Goal: Information Seeking & Learning: Learn about a topic

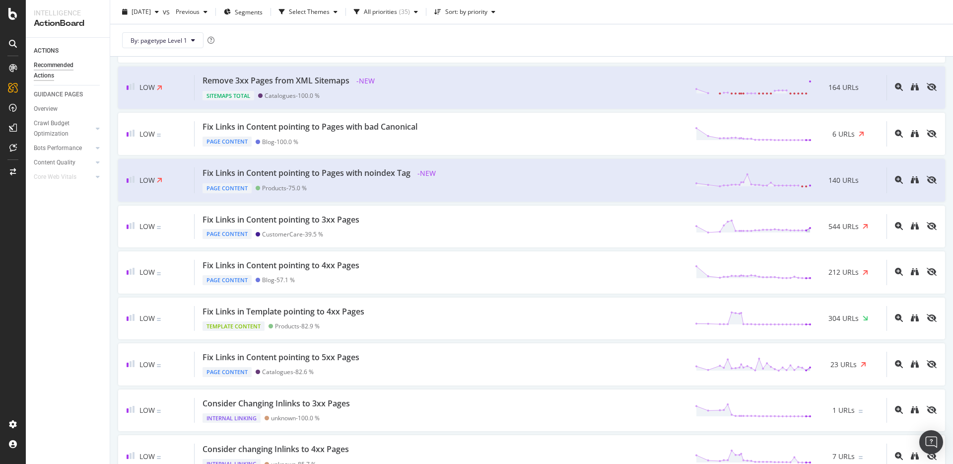
scroll to position [745, 0]
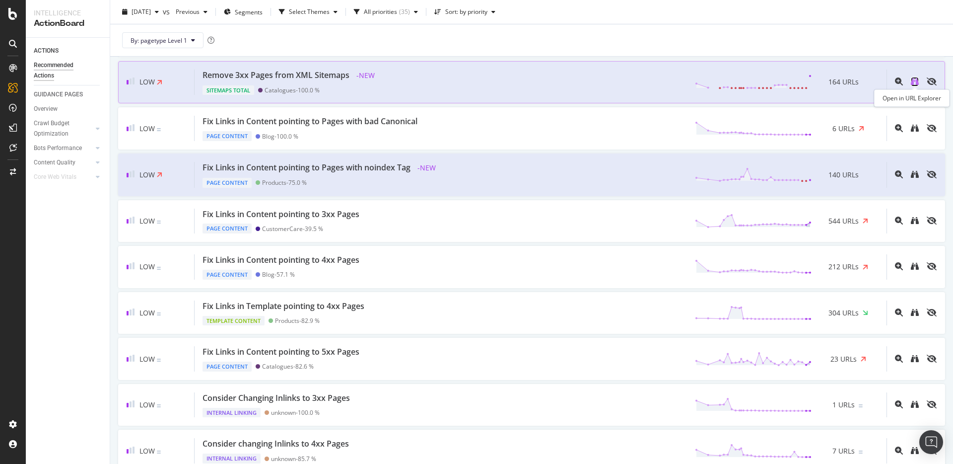
click at [916, 84] on icon "binoculars" at bounding box center [915, 81] width 8 height 8
click at [668, 41] on div "By: pagetype Level 1" at bounding box center [531, 40] width 827 height 32
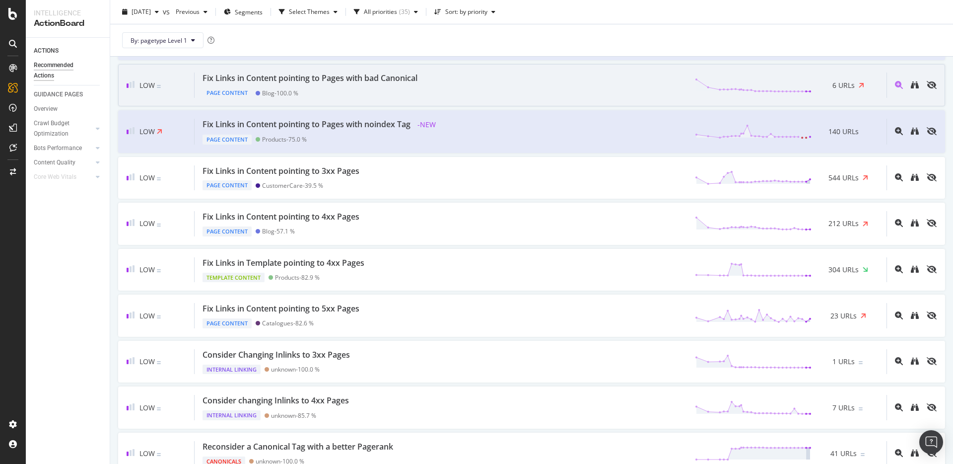
scroll to position [790, 0]
click at [912, 86] on icon "binoculars" at bounding box center [915, 83] width 8 height 8
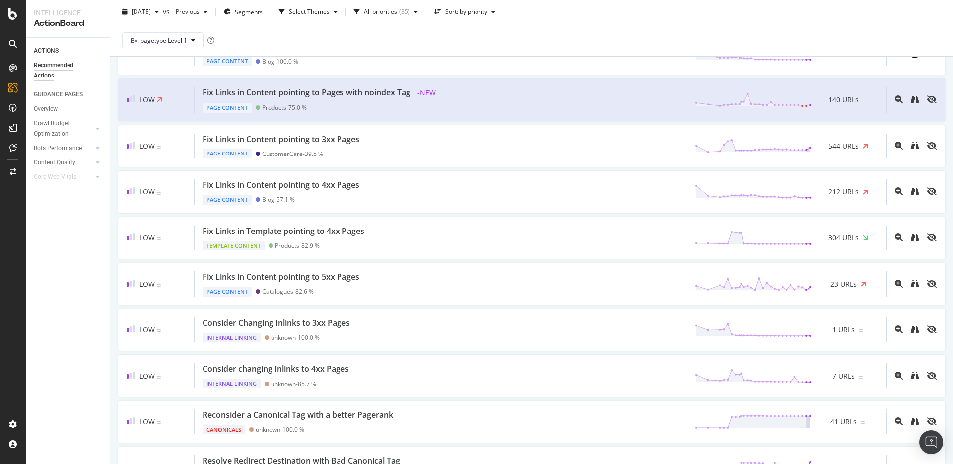
scroll to position [826, 0]
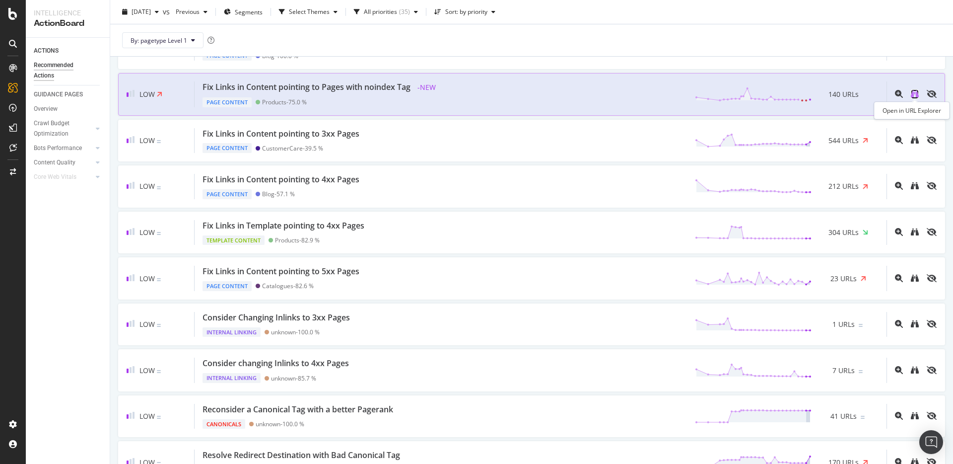
click at [912, 94] on icon "binoculars" at bounding box center [915, 94] width 8 height 8
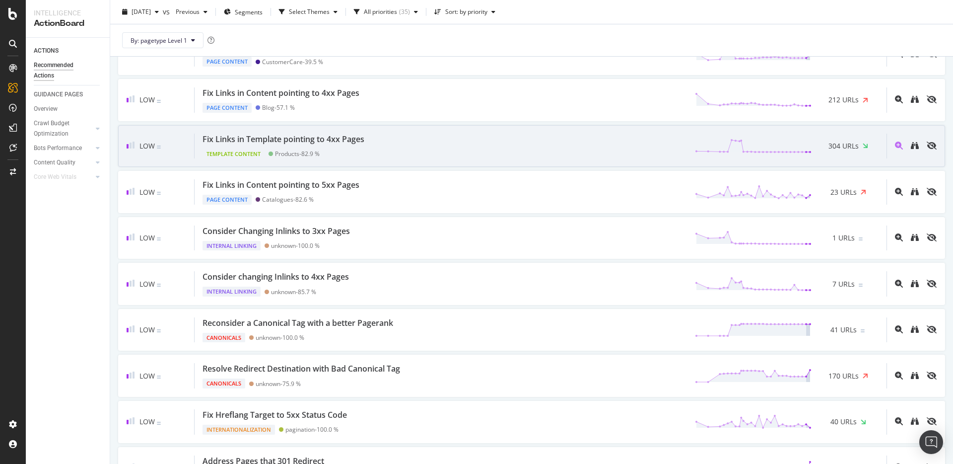
scroll to position [924, 0]
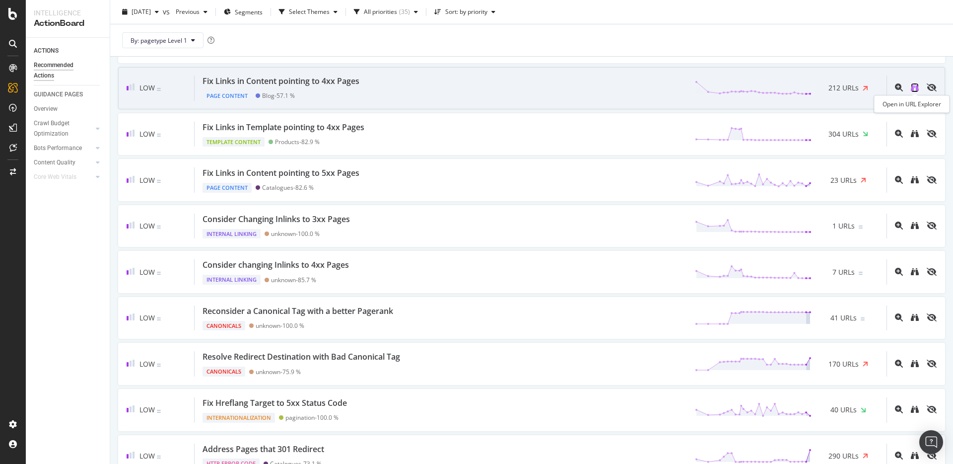
click at [912, 85] on icon "binoculars" at bounding box center [915, 87] width 8 height 8
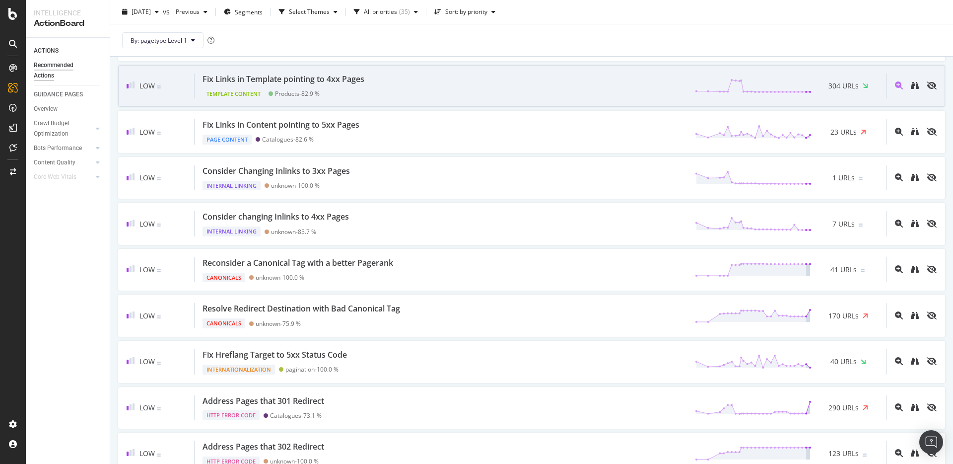
scroll to position [974, 0]
click at [911, 85] on icon "binoculars" at bounding box center [915, 84] width 8 height 8
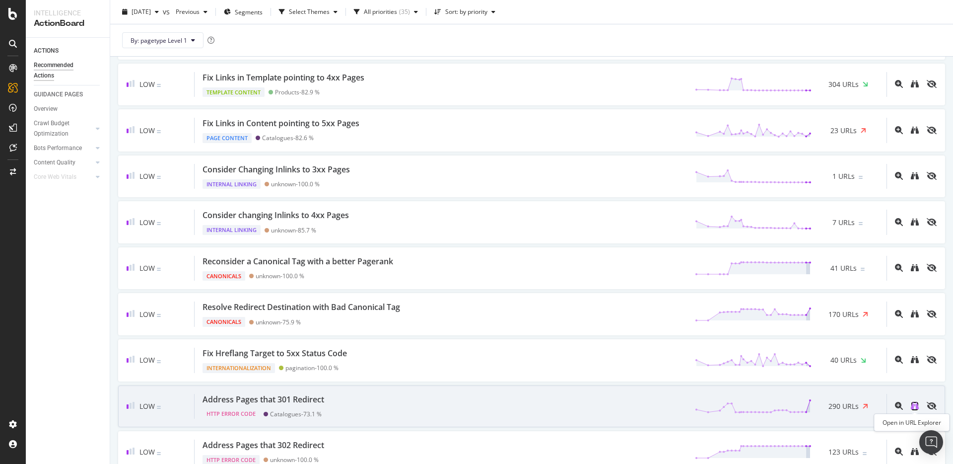
click at [915, 404] on icon "binoculars" at bounding box center [915, 406] width 8 height 8
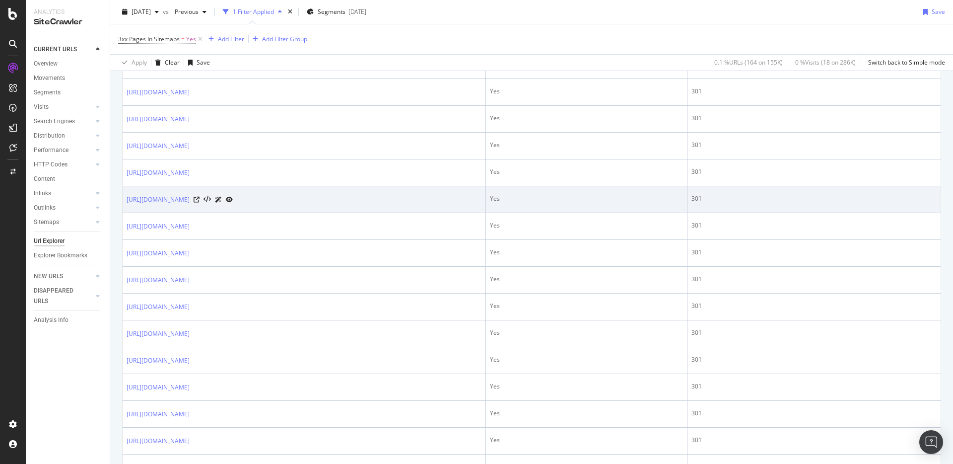
scroll to position [594, 0]
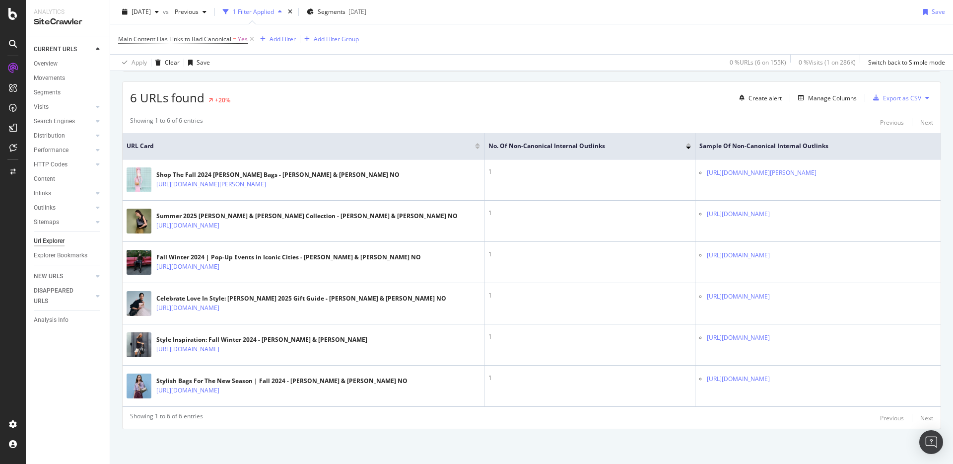
scroll to position [170, 0]
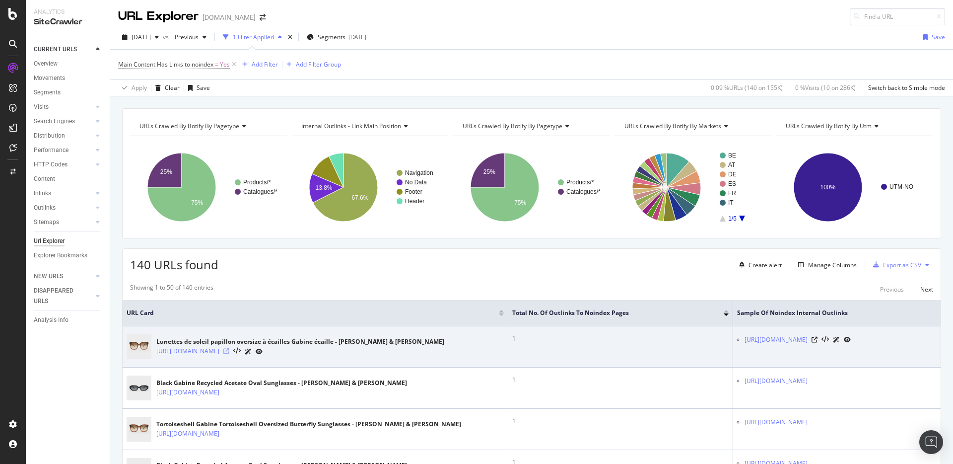
click at [229, 351] on icon at bounding box center [226, 351] width 6 height 6
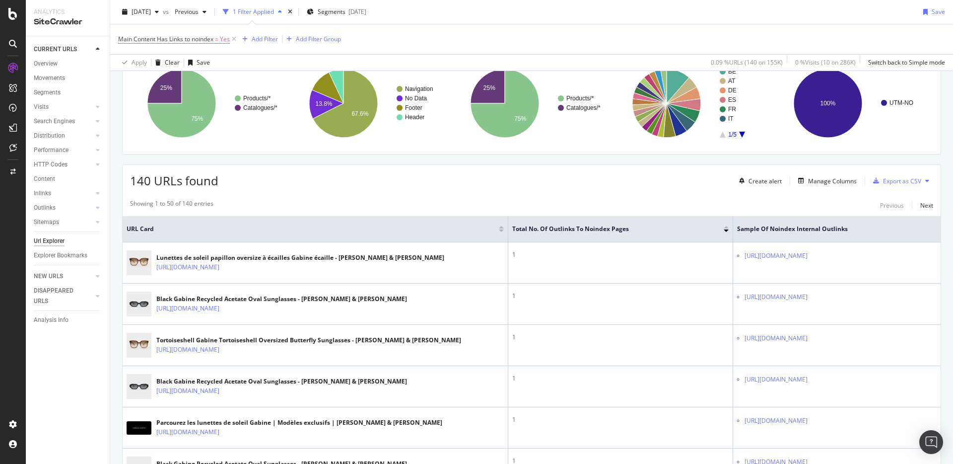
scroll to position [66, 0]
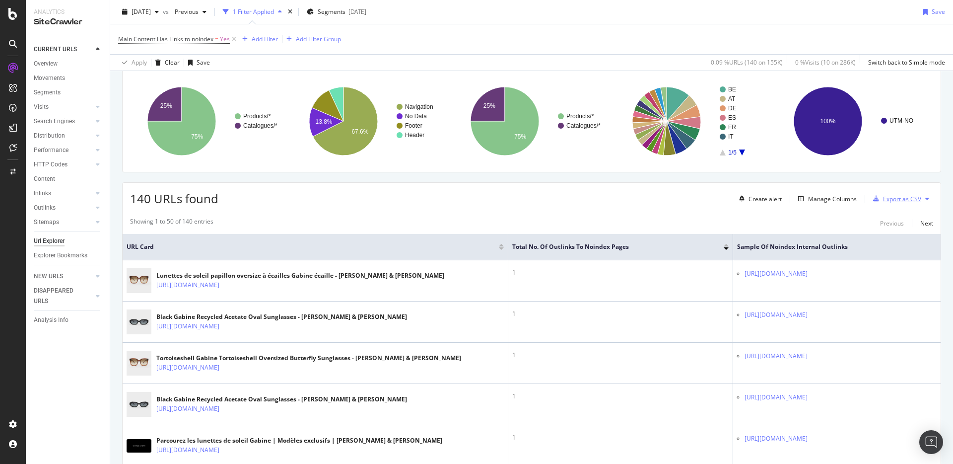
click at [916, 199] on div "Export as CSV" at bounding box center [902, 199] width 38 height 8
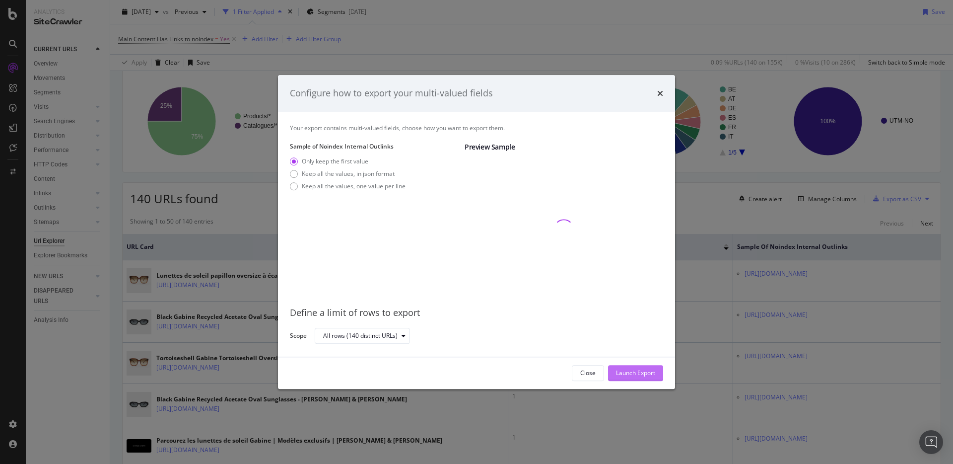
click at [628, 369] on div "Launch Export" at bounding box center [635, 372] width 39 height 8
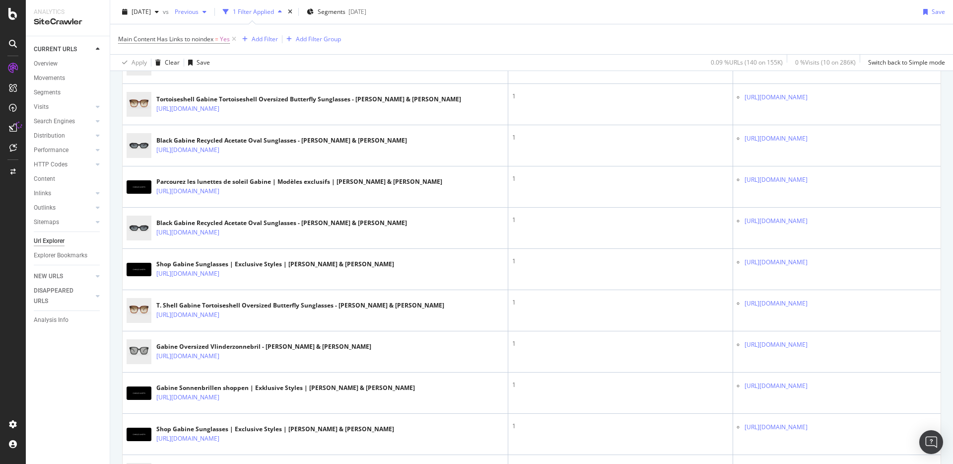
scroll to position [310, 0]
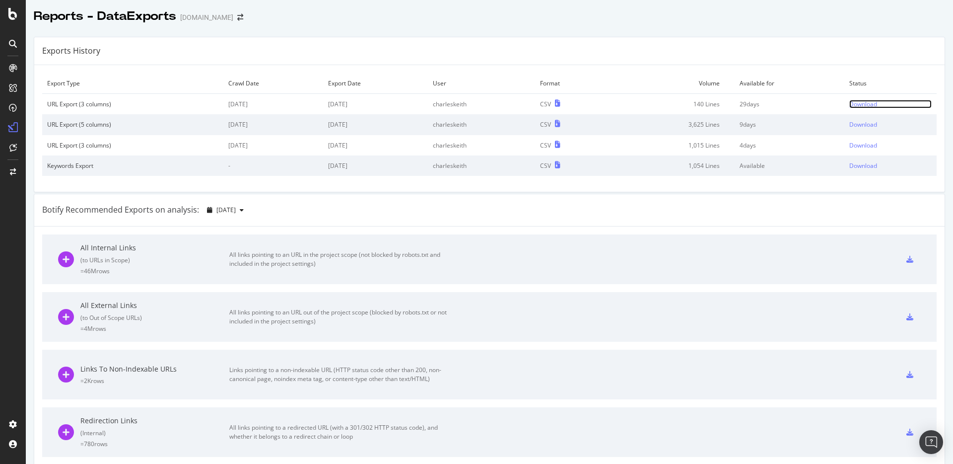
click at [876, 105] on div "Download" at bounding box center [863, 104] width 28 height 8
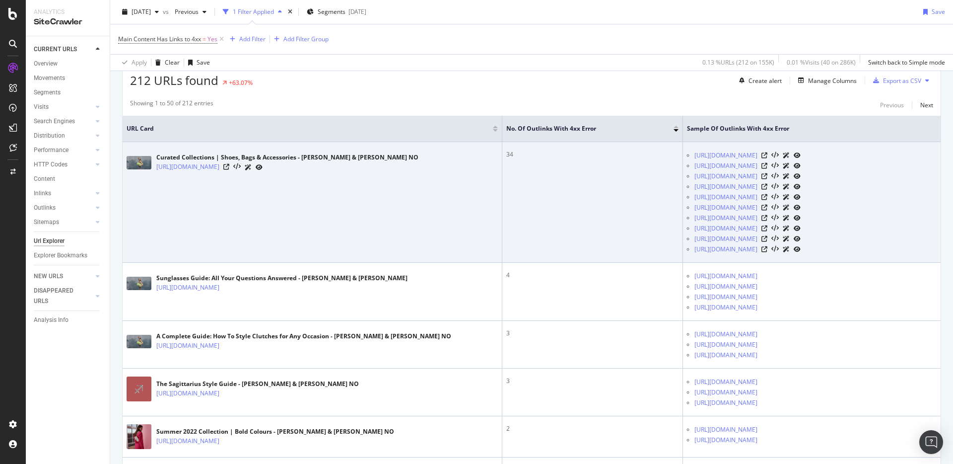
scroll to position [188, 0]
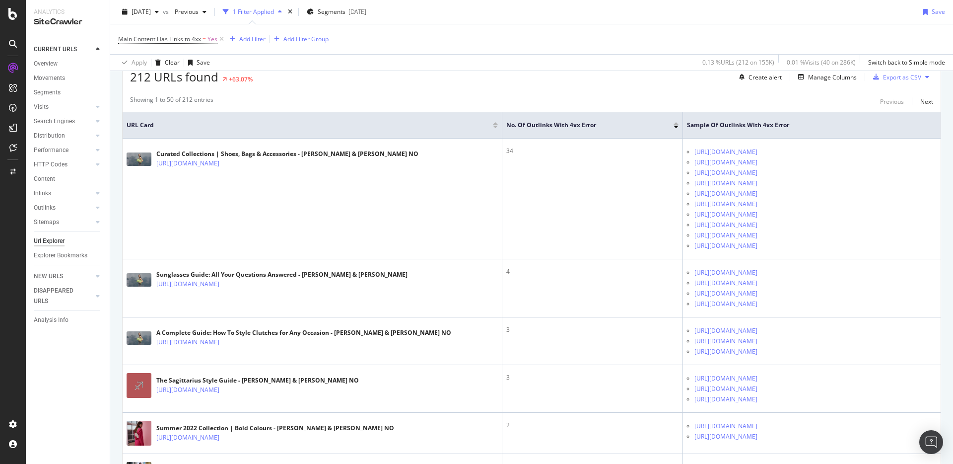
click at [363, 106] on div "Showing 1 to 50 of 212 entries Previous Next" at bounding box center [532, 101] width 818 height 12
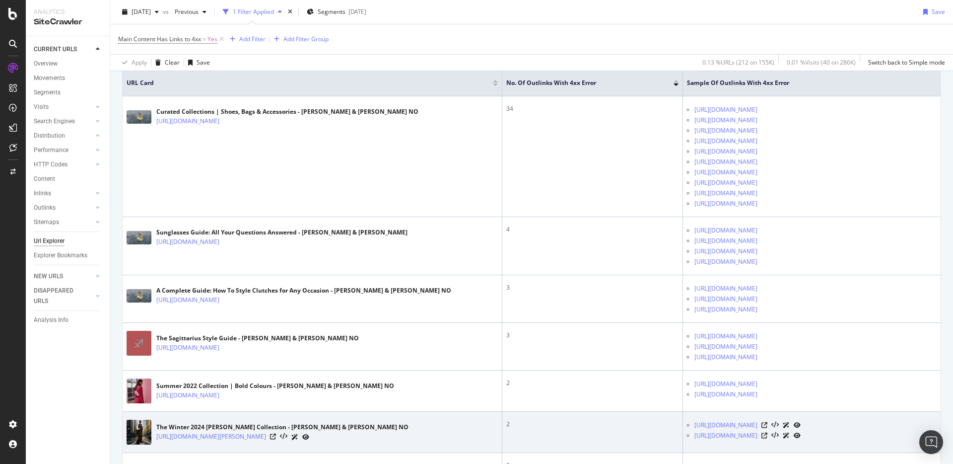
scroll to position [0, 0]
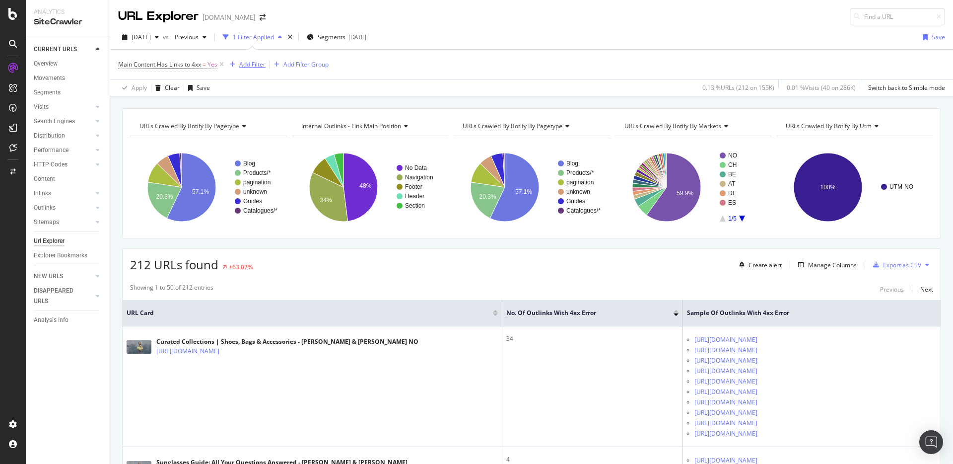
click at [248, 66] on div "Add Filter" at bounding box center [252, 64] width 26 height 8
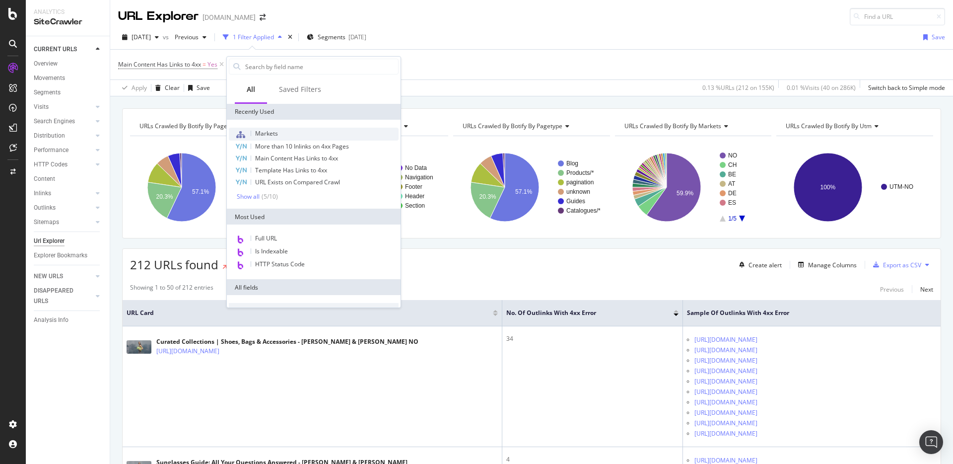
click at [267, 133] on span "Markets" at bounding box center [266, 133] width 23 height 8
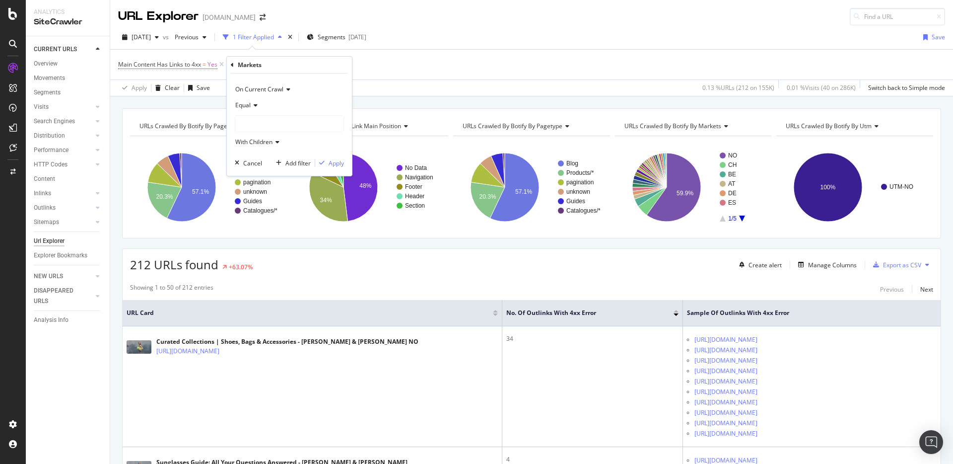
click at [252, 101] on div "Equal" at bounding box center [289, 105] width 109 height 16
click at [256, 135] on span "Not Equal" at bounding box center [253, 139] width 27 height 8
click at [258, 127] on div at bounding box center [289, 124] width 108 height 16
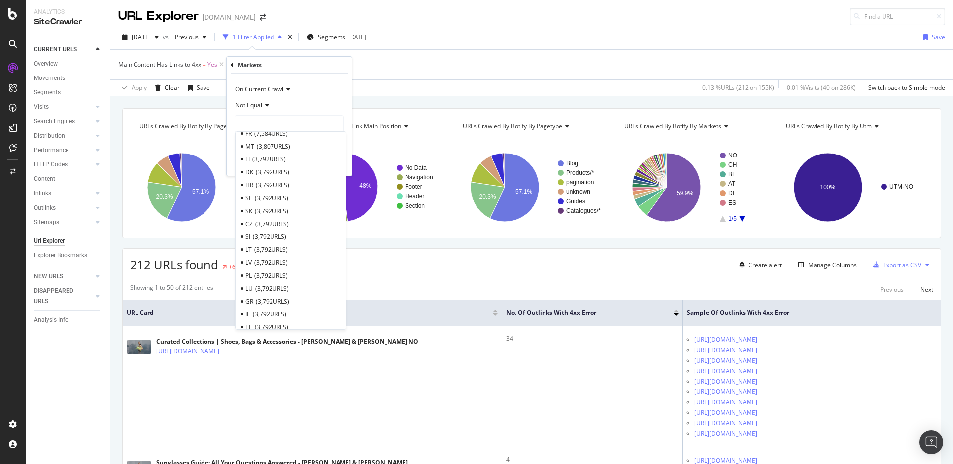
scroll to position [189, 0]
drag, startPoint x: 276, startPoint y: 306, endPoint x: 274, endPoint y: 285, distance: 20.5
click at [276, 305] on span "3,555 URLS" at bounding box center [274, 304] width 34 height 8
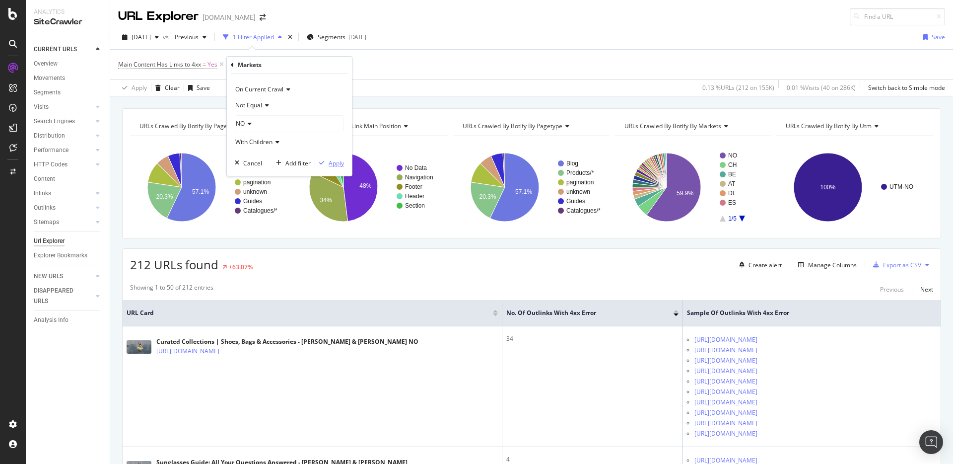
click at [333, 163] on div "Apply" at bounding box center [336, 163] width 15 height 8
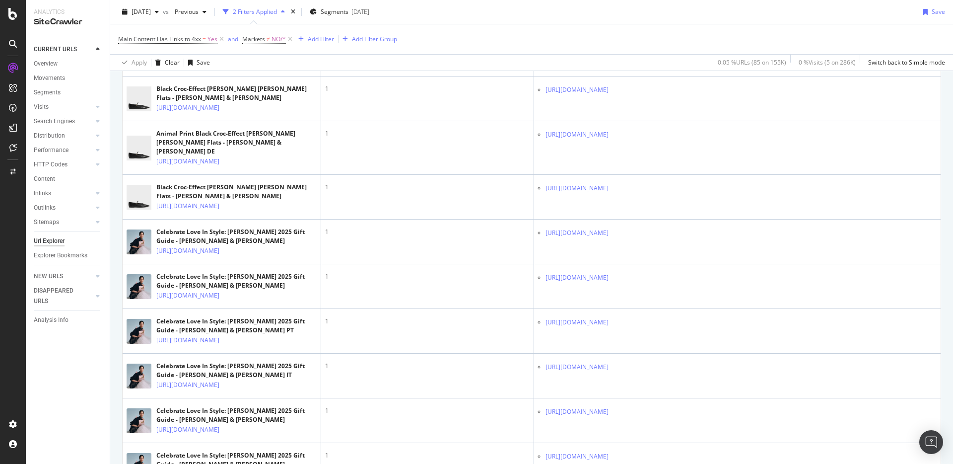
scroll to position [842, 0]
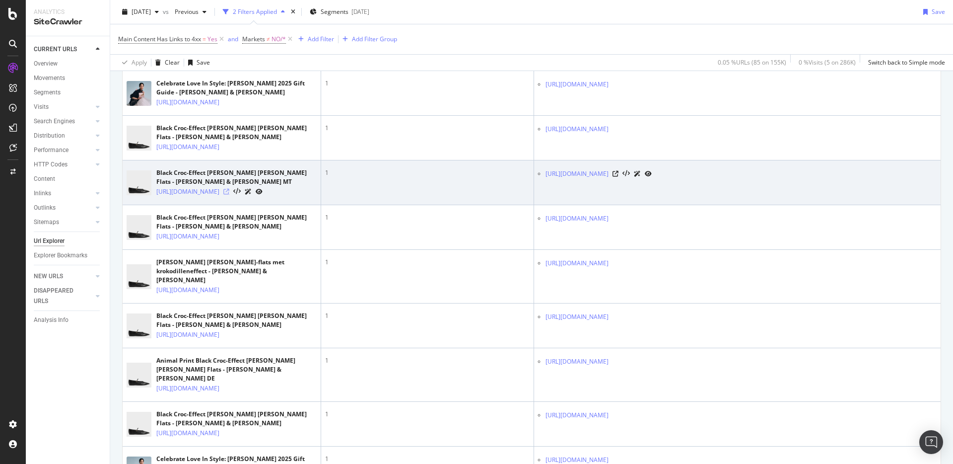
click at [229, 195] on icon at bounding box center [226, 192] width 6 height 6
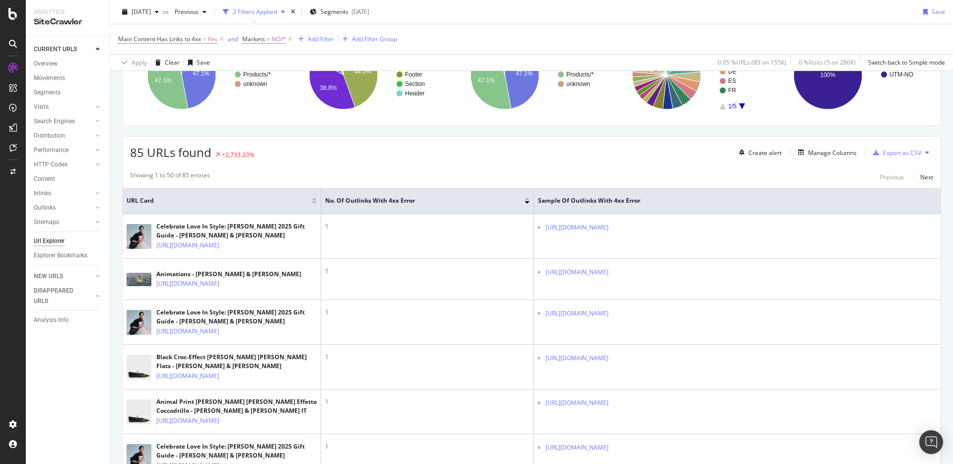
scroll to position [102, 0]
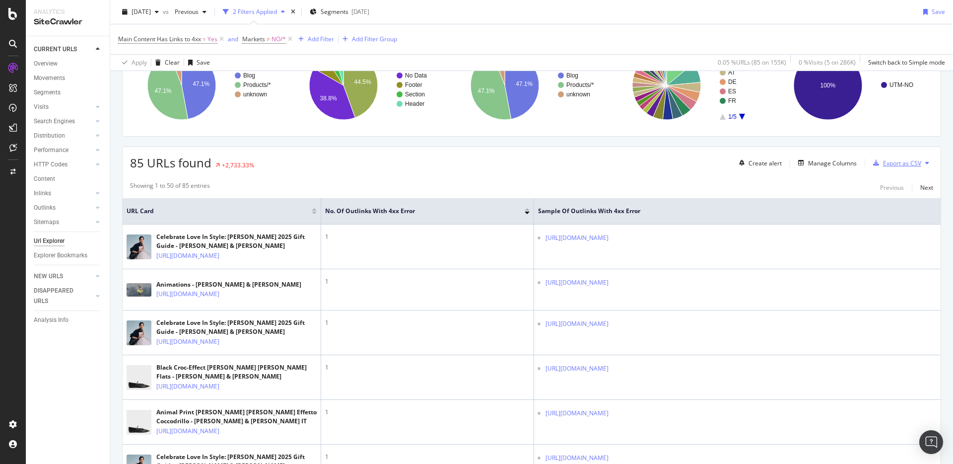
click at [908, 164] on div "Export as CSV" at bounding box center [902, 163] width 38 height 8
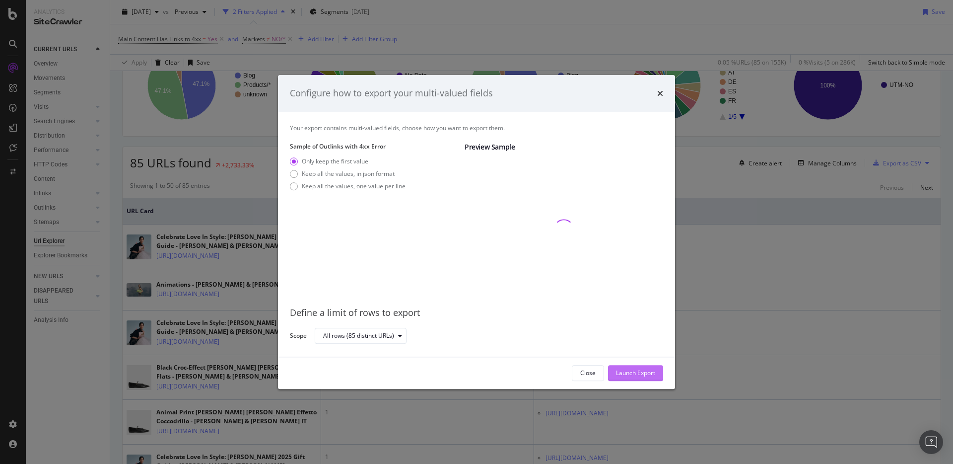
click at [641, 370] on div "Launch Export" at bounding box center [635, 372] width 39 height 8
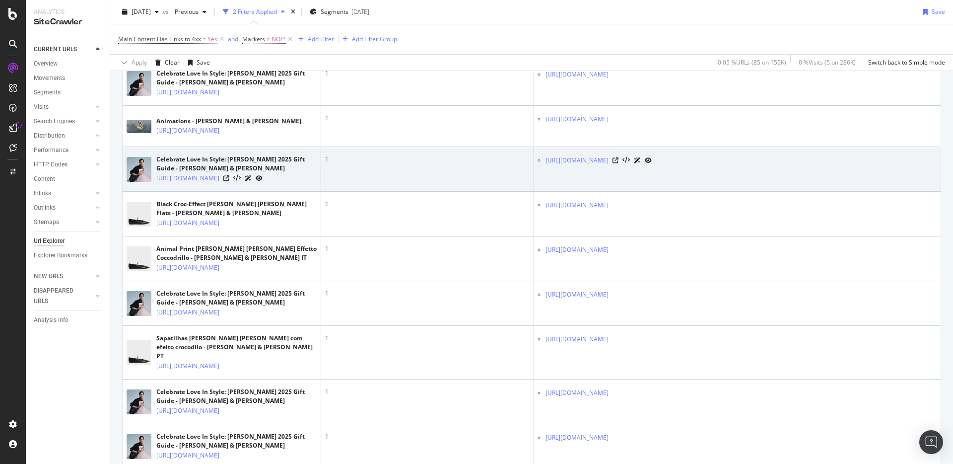
scroll to position [267, 0]
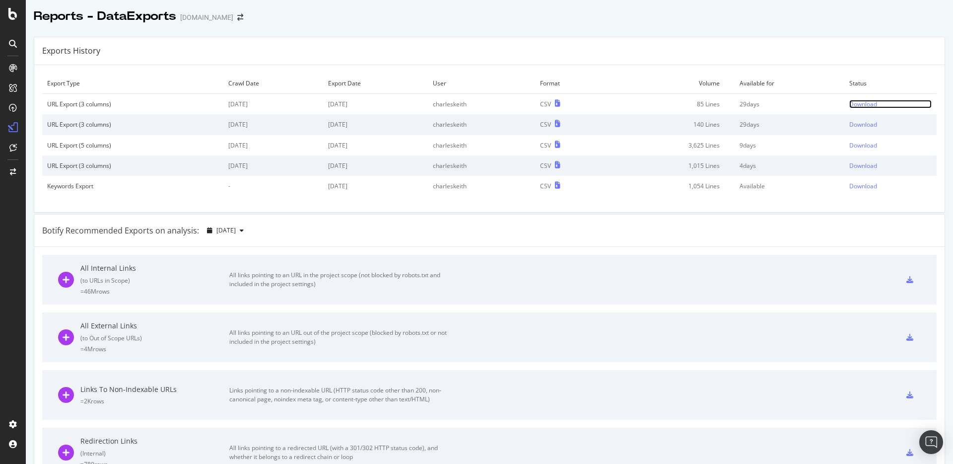
click at [868, 101] on div "Download" at bounding box center [863, 104] width 28 height 8
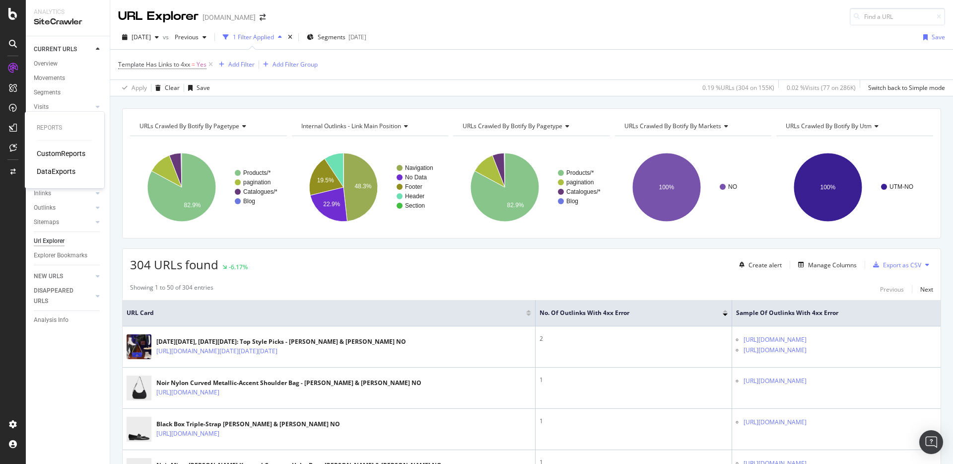
click at [61, 174] on div "DataExports" at bounding box center [56, 171] width 39 height 10
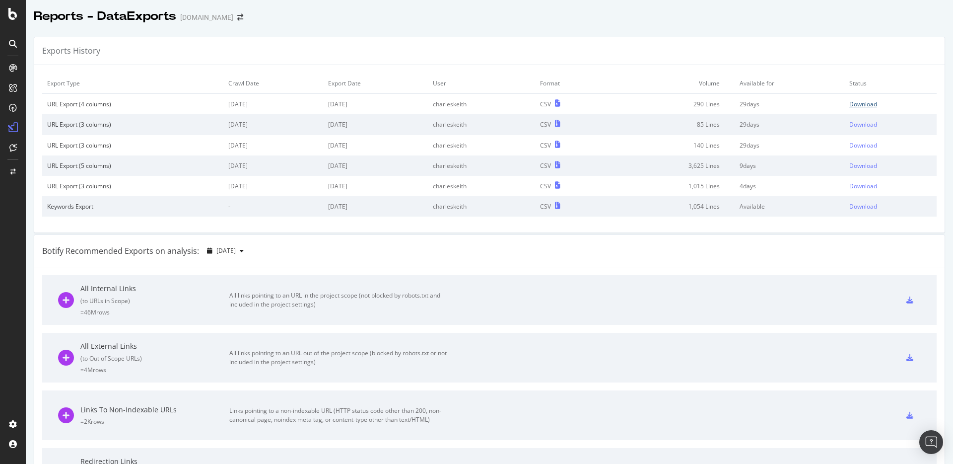
click at [866, 105] on div "Download" at bounding box center [863, 104] width 28 height 8
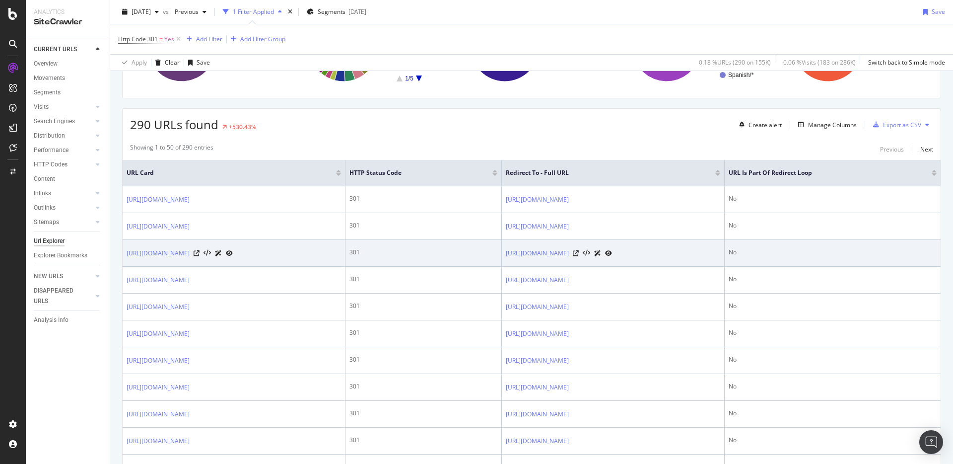
scroll to position [143, 0]
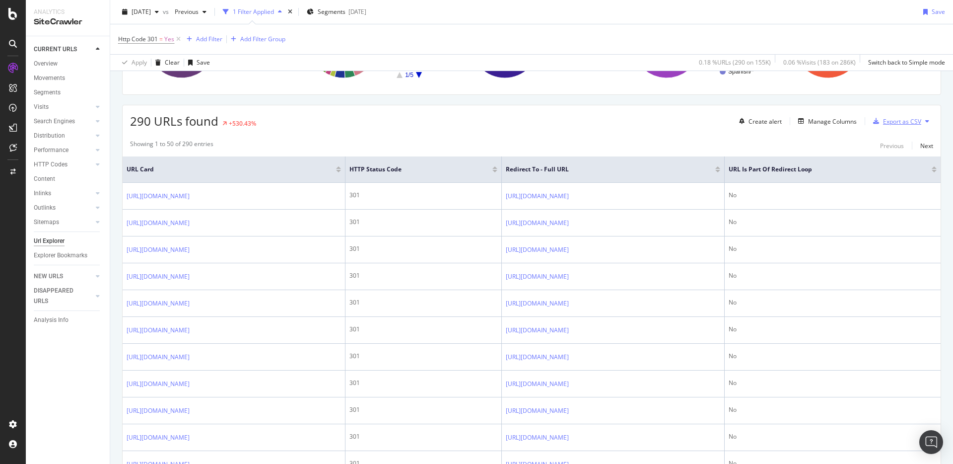
click at [911, 117] on div "Export as CSV" at bounding box center [902, 121] width 38 height 8
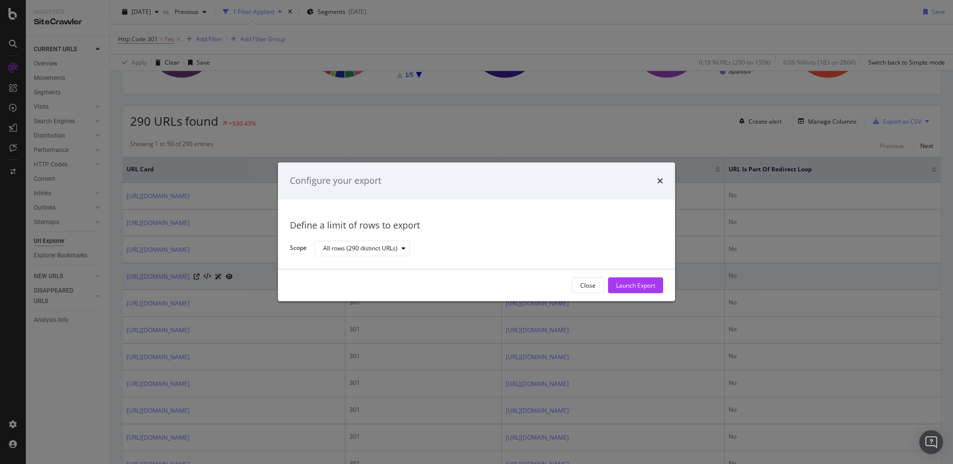
click at [631, 288] on div "Launch Export" at bounding box center [635, 285] width 39 height 8
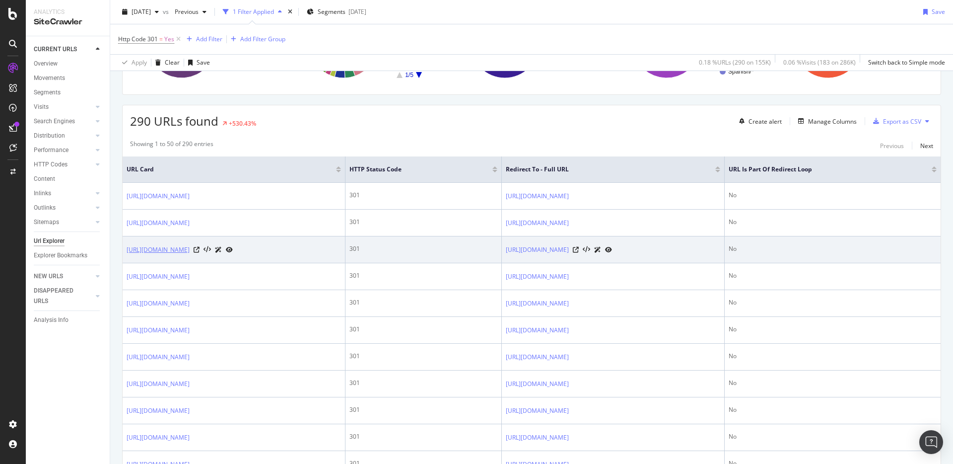
click at [190, 249] on link "https://www.charleskeith.eu/de-en/sunglasses/black" at bounding box center [158, 250] width 63 height 10
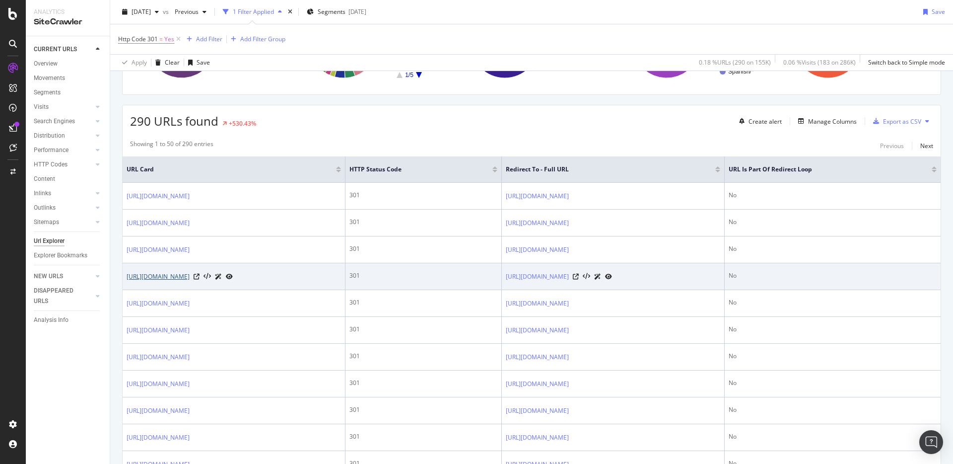
drag, startPoint x: 243, startPoint y: 275, endPoint x: 244, endPoint y: 286, distance: 11.0
click at [190, 275] on link "https://www.charleskeith.eu/de-en/sunglasses/brown" at bounding box center [158, 277] width 63 height 10
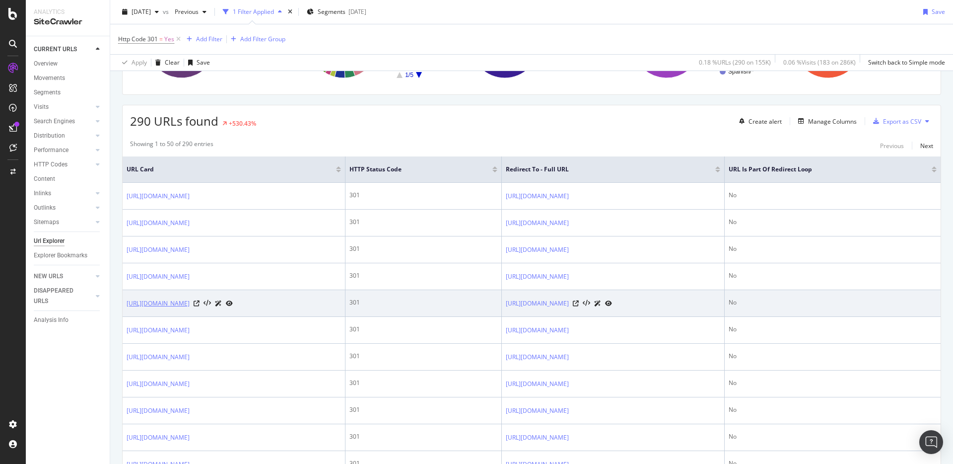
click at [190, 299] on link "https://www.charleskeith.eu/de-en/sunglasses/rose-gold" at bounding box center [158, 303] width 63 height 10
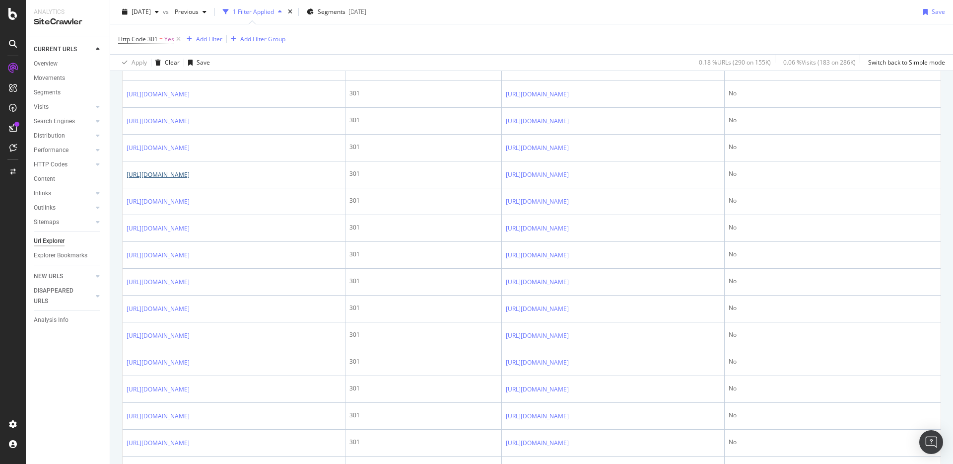
scroll to position [273, 0]
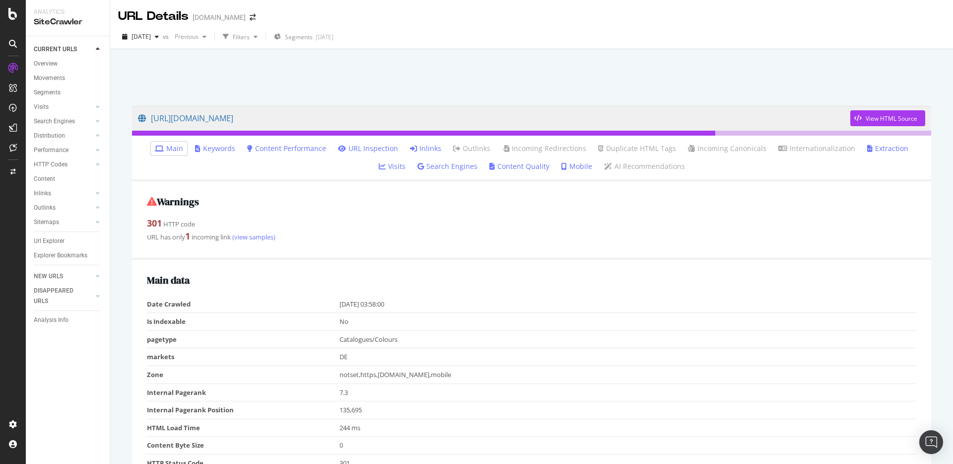
click at [414, 144] on link "Inlinks" at bounding box center [425, 148] width 31 height 10
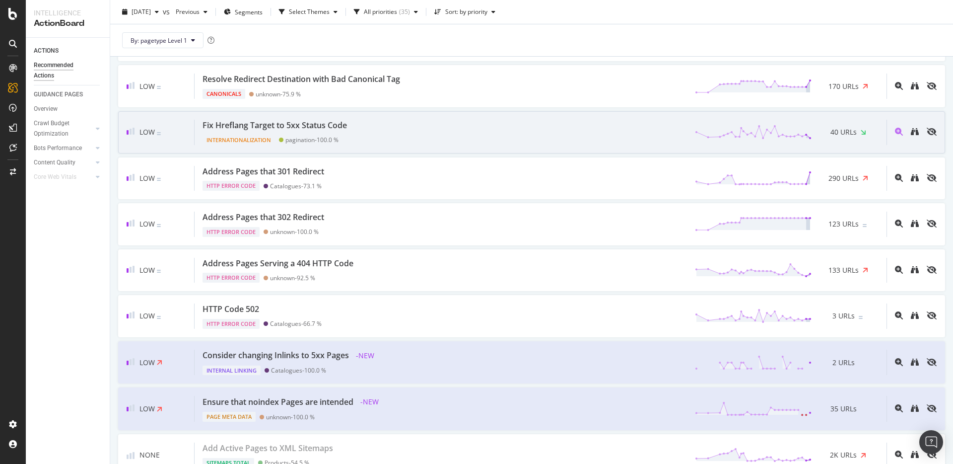
scroll to position [1202, 0]
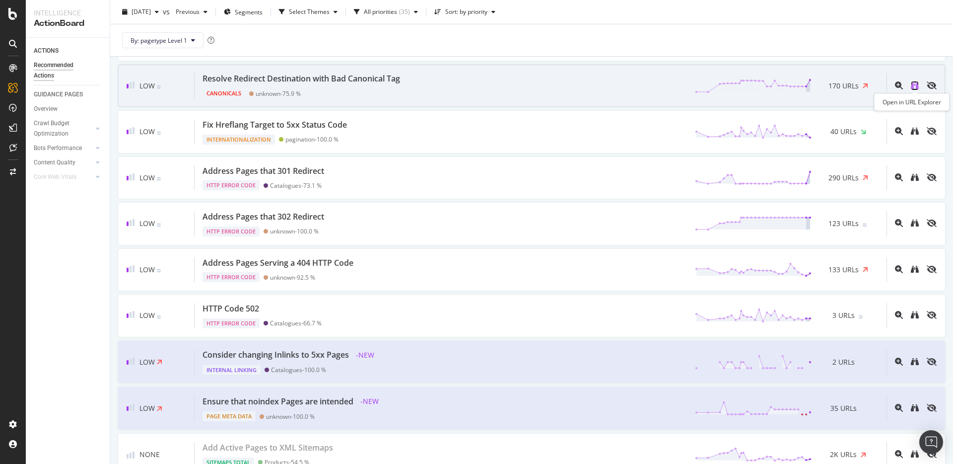
click at [912, 85] on icon "binoculars" at bounding box center [915, 85] width 8 height 8
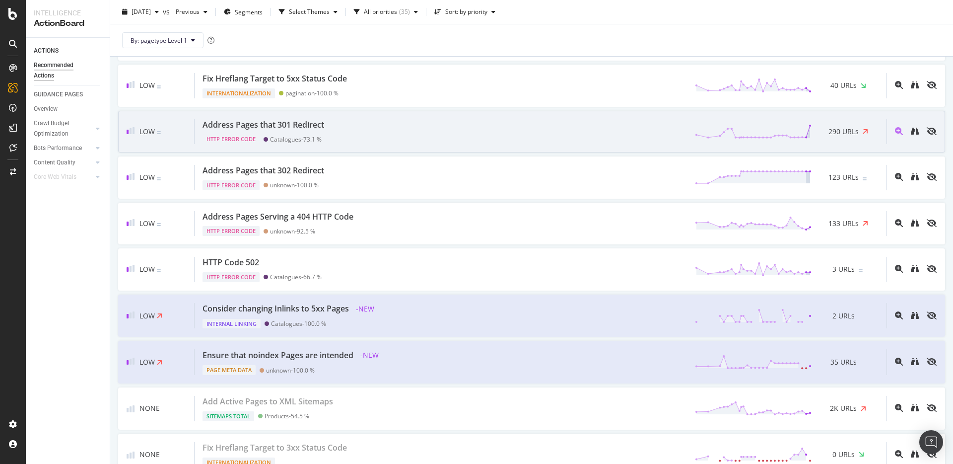
scroll to position [1281, 0]
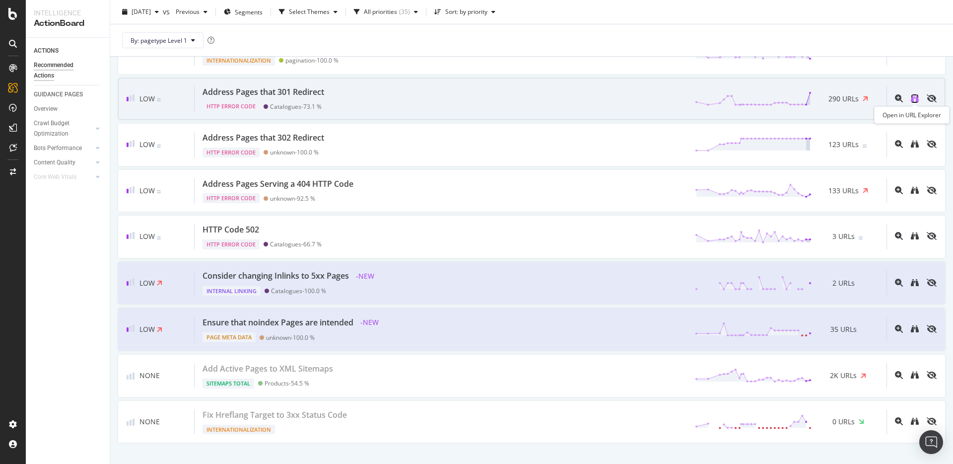
click at [912, 100] on icon "binoculars" at bounding box center [915, 98] width 8 height 8
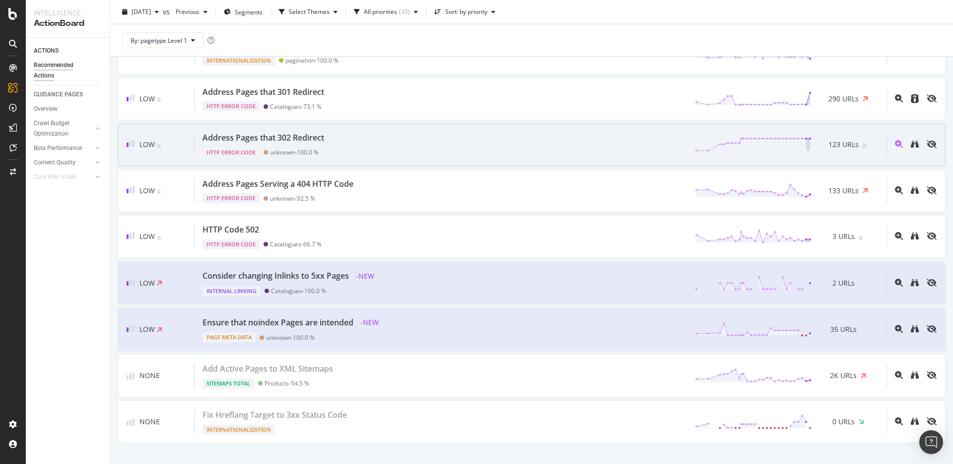
scroll to position [1302, 0]
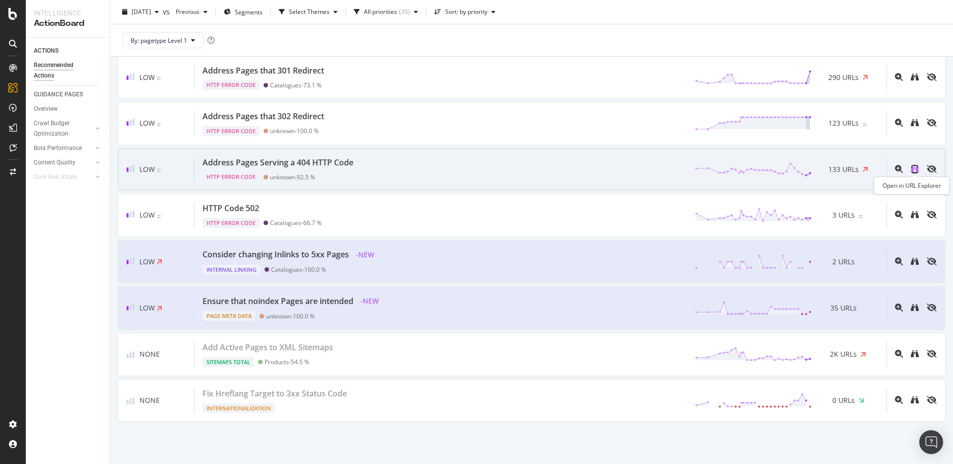
click at [916, 171] on icon "binoculars" at bounding box center [915, 169] width 8 height 8
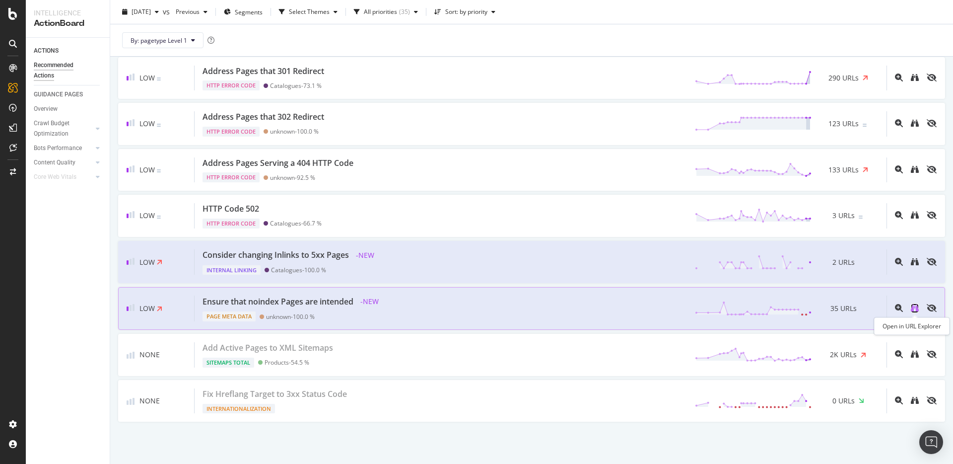
scroll to position [1300, 0]
click at [914, 308] on icon "binoculars" at bounding box center [915, 309] width 8 height 8
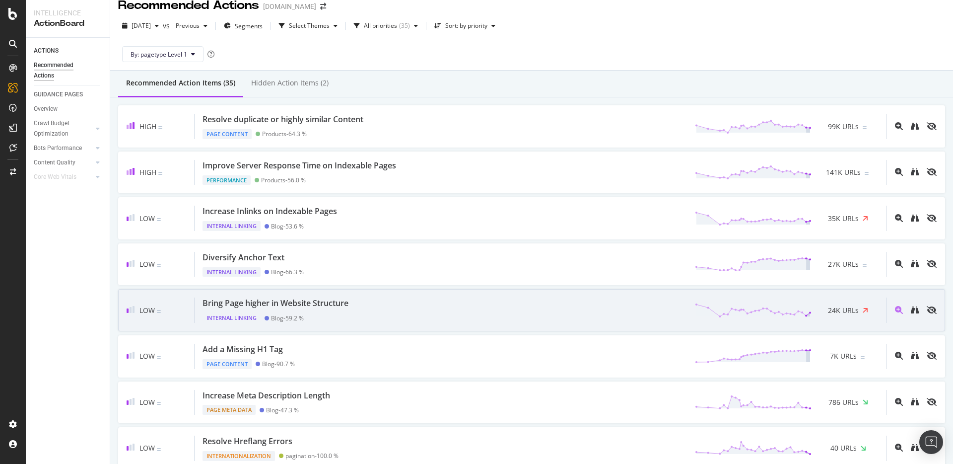
scroll to position [0, 0]
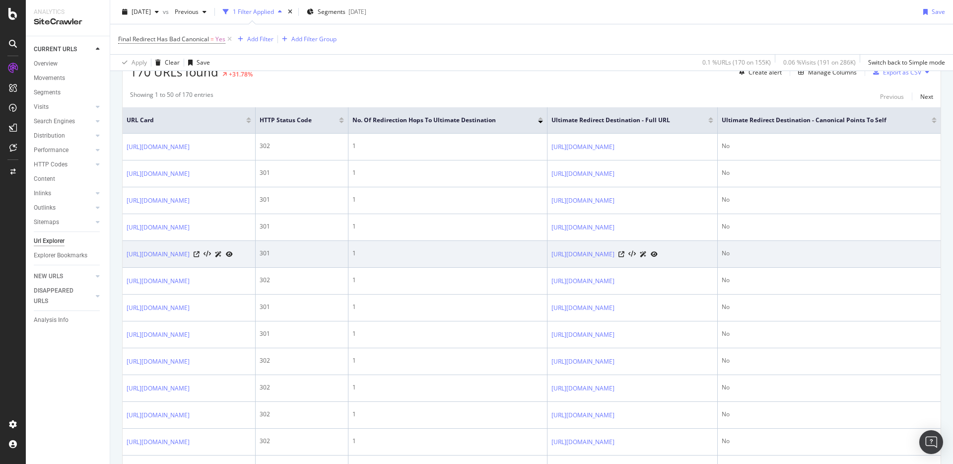
scroll to position [199, 0]
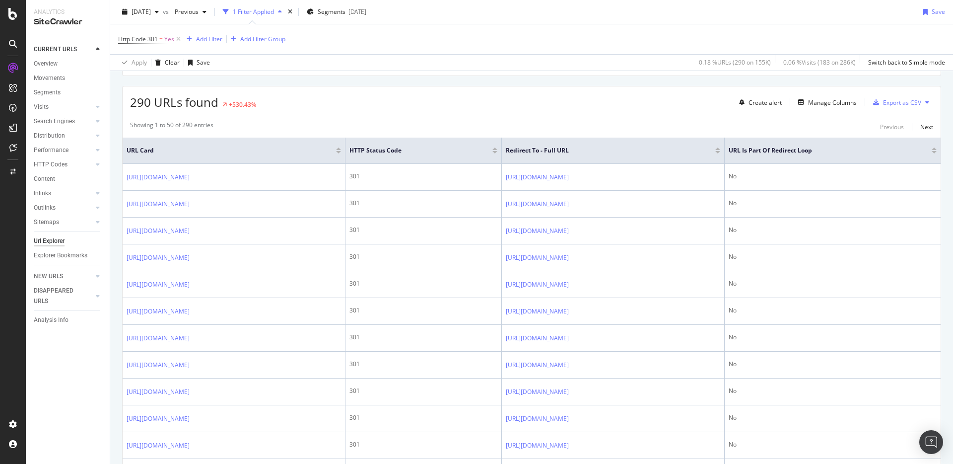
scroll to position [164, 0]
click at [354, 93] on div "290 URLs found +530.43% Create alert Manage Columns Export as CSV" at bounding box center [532, 97] width 818 height 24
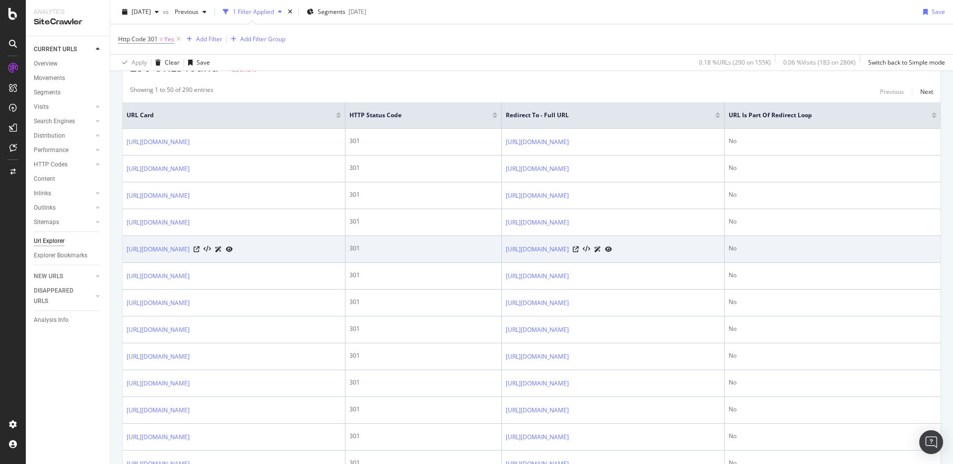
scroll to position [246, 0]
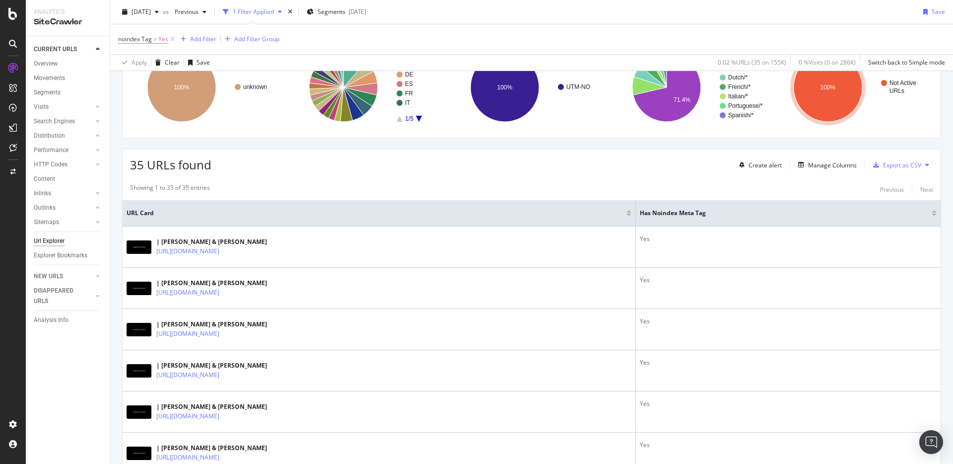
scroll to position [102, 0]
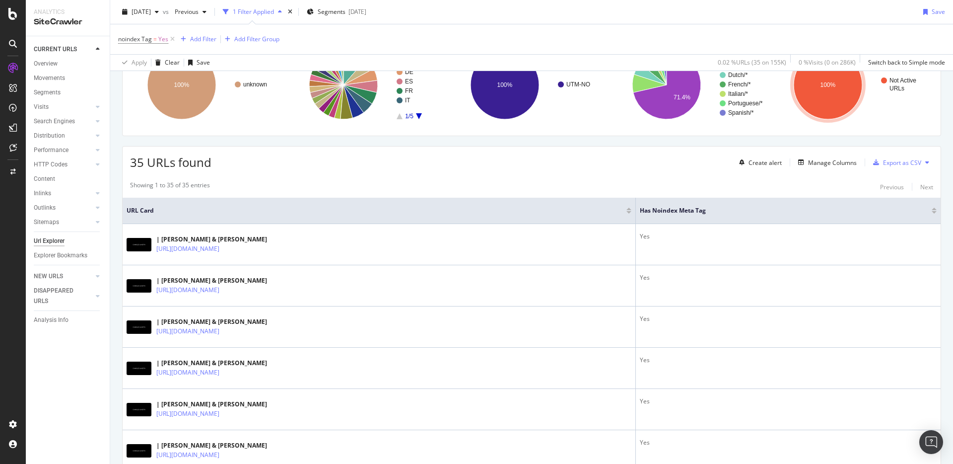
click at [371, 184] on div "Showing 1 to 35 of 35 entries Previous Next" at bounding box center [532, 187] width 818 height 12
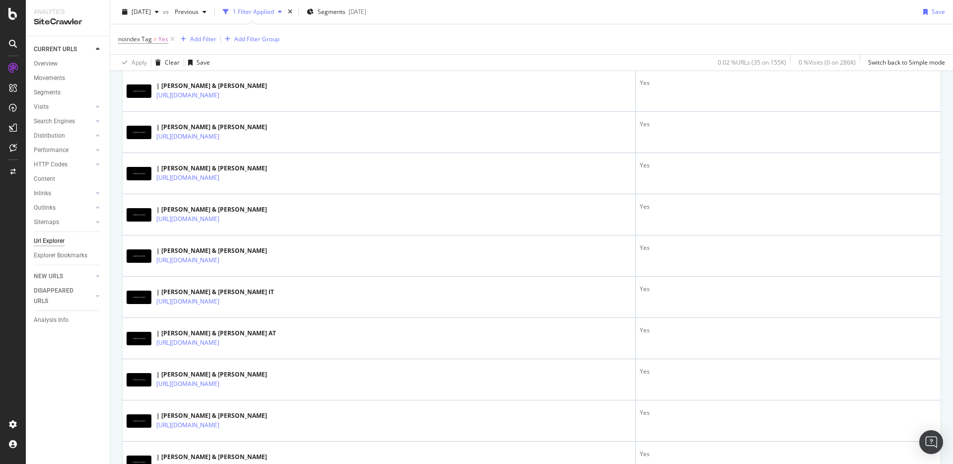
scroll to position [0, 0]
